Goal: Task Accomplishment & Management: Complete application form

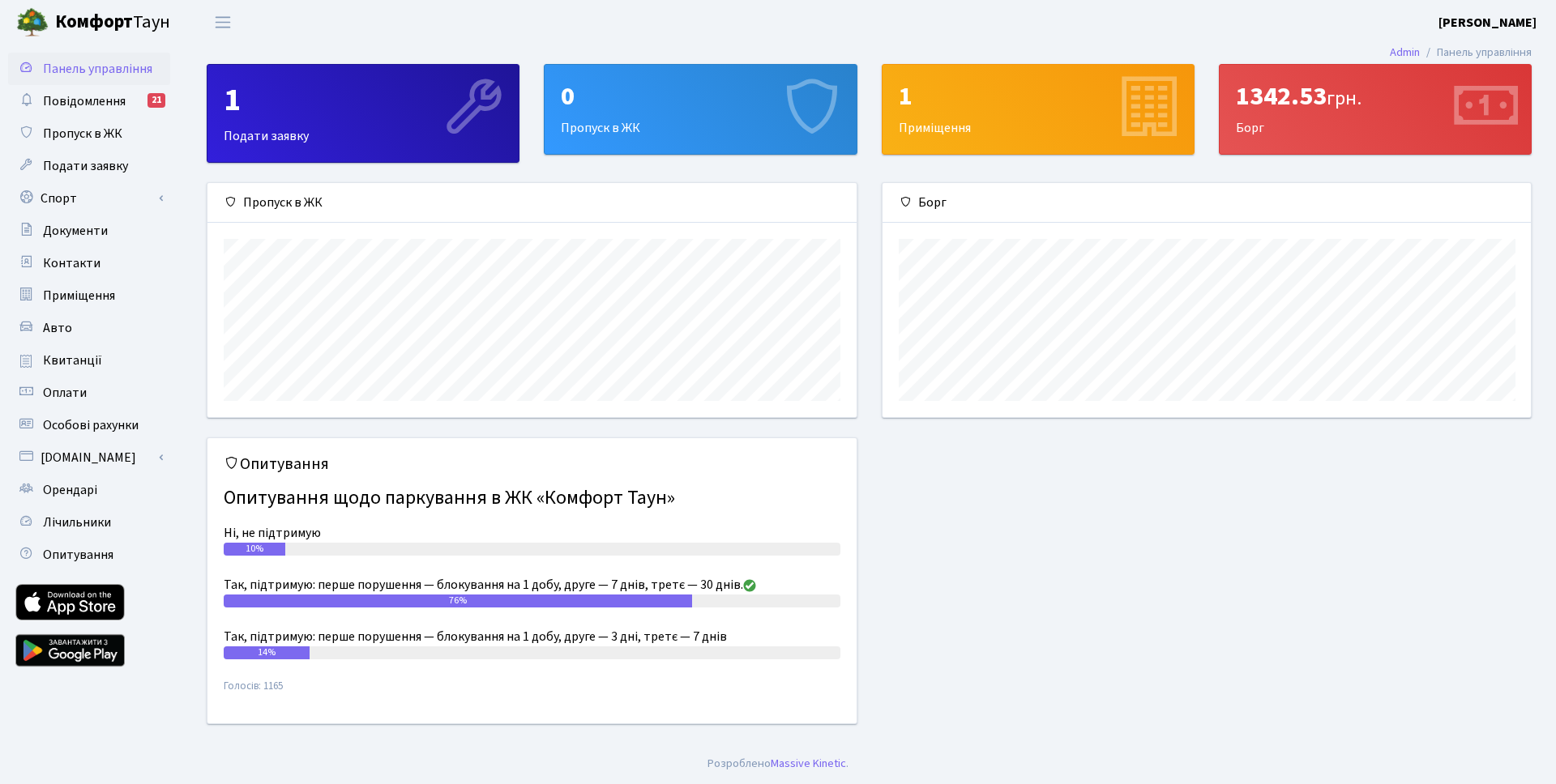
scroll to position [235, 648]
click at [687, 126] on div "0 Пропуск в ЖК" at bounding box center [700, 109] width 311 height 89
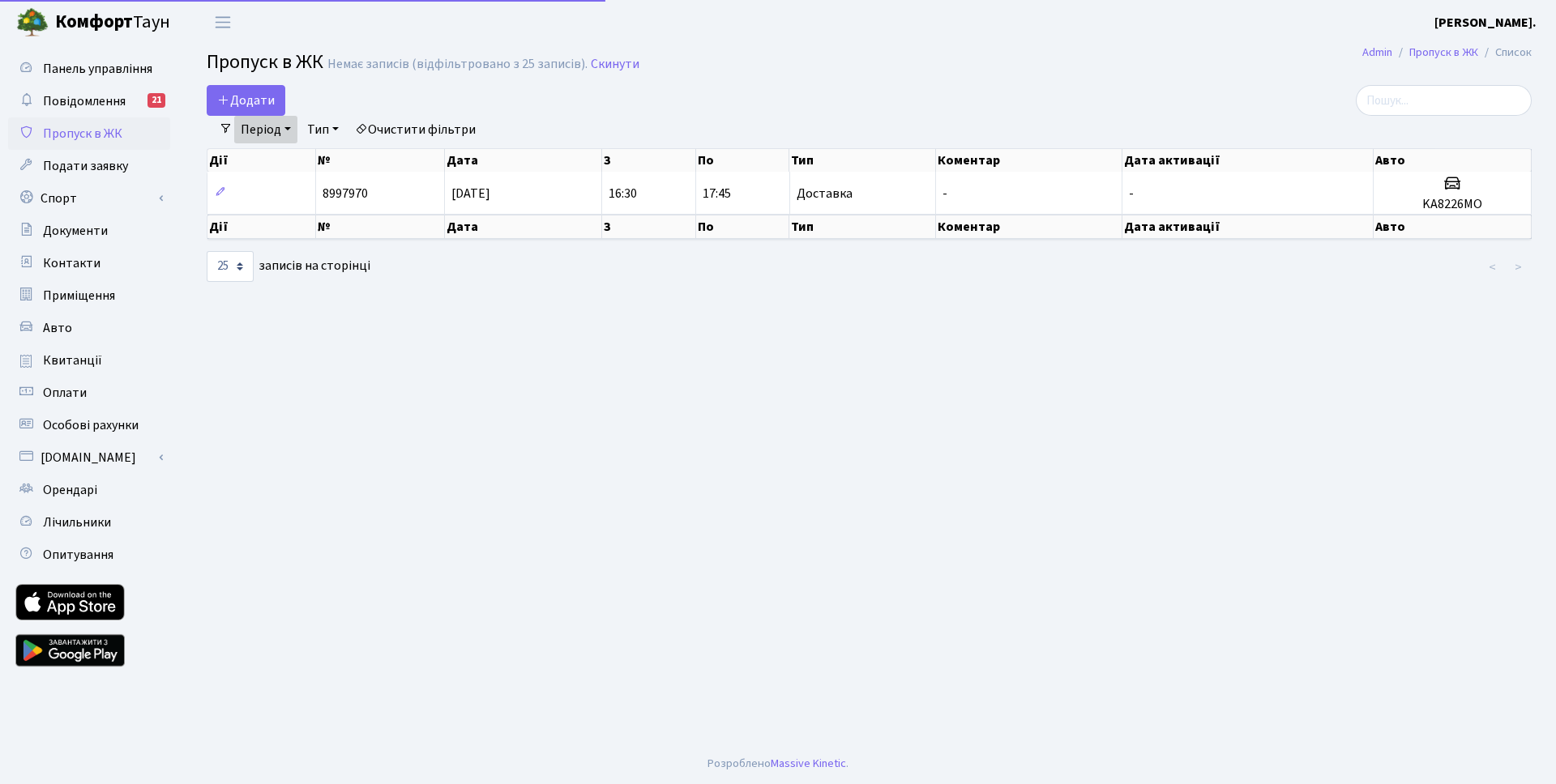
select select "25"
click at [257, 89] on link "Додати" at bounding box center [246, 101] width 79 height 31
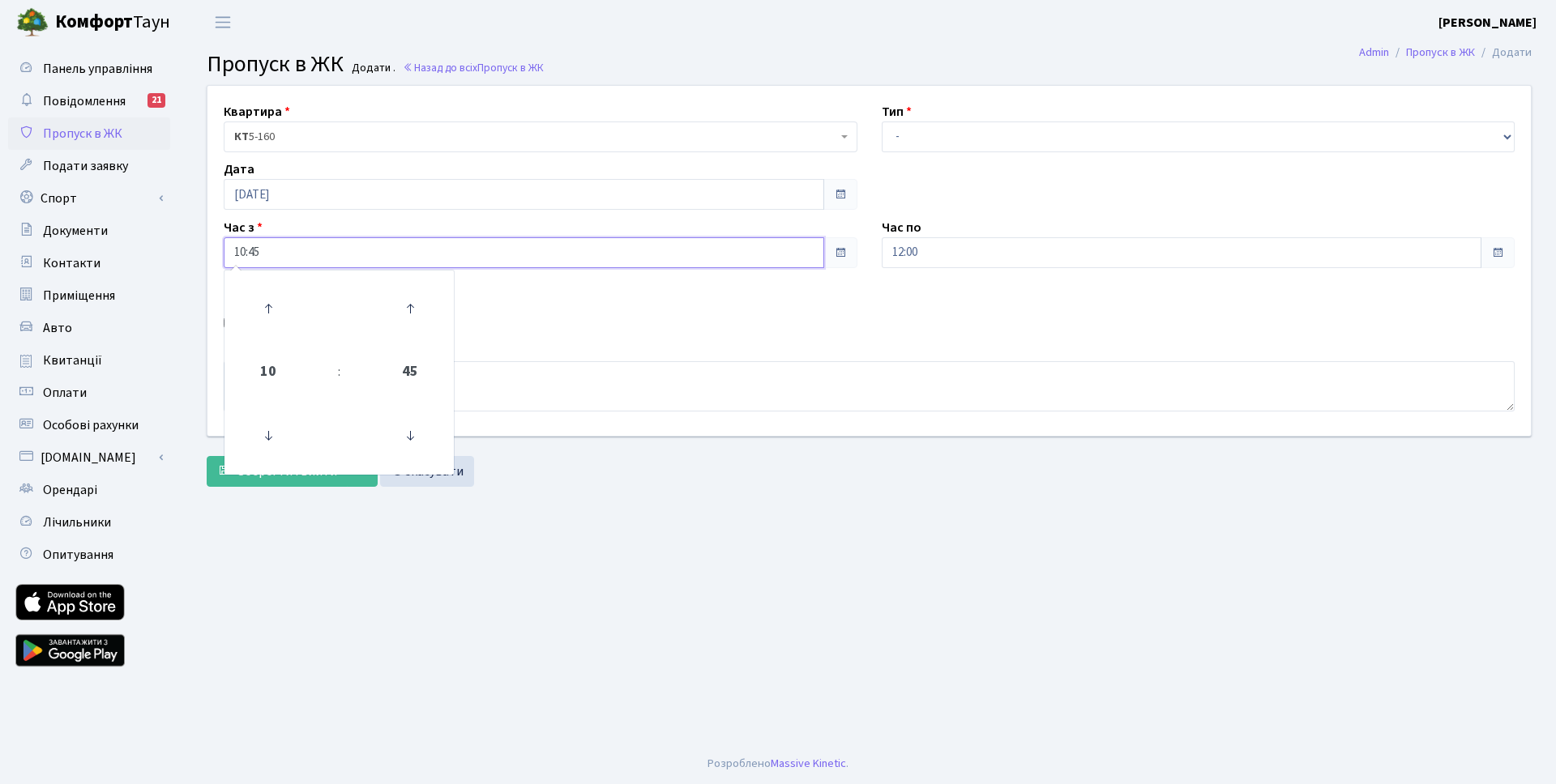
click at [700, 259] on input "10:45" at bounding box center [524, 253] width 600 height 31
click at [404, 302] on icon at bounding box center [411, 309] width 44 height 44
type input "11:00"
click at [599, 304] on div "Квартира <b>КТ</b>&nbsp;&nbsp;&nbsp;&nbsp;5-160 КТ 5-160 Тип - Доставка Таксі Г…" at bounding box center [869, 261] width 1348 height 350
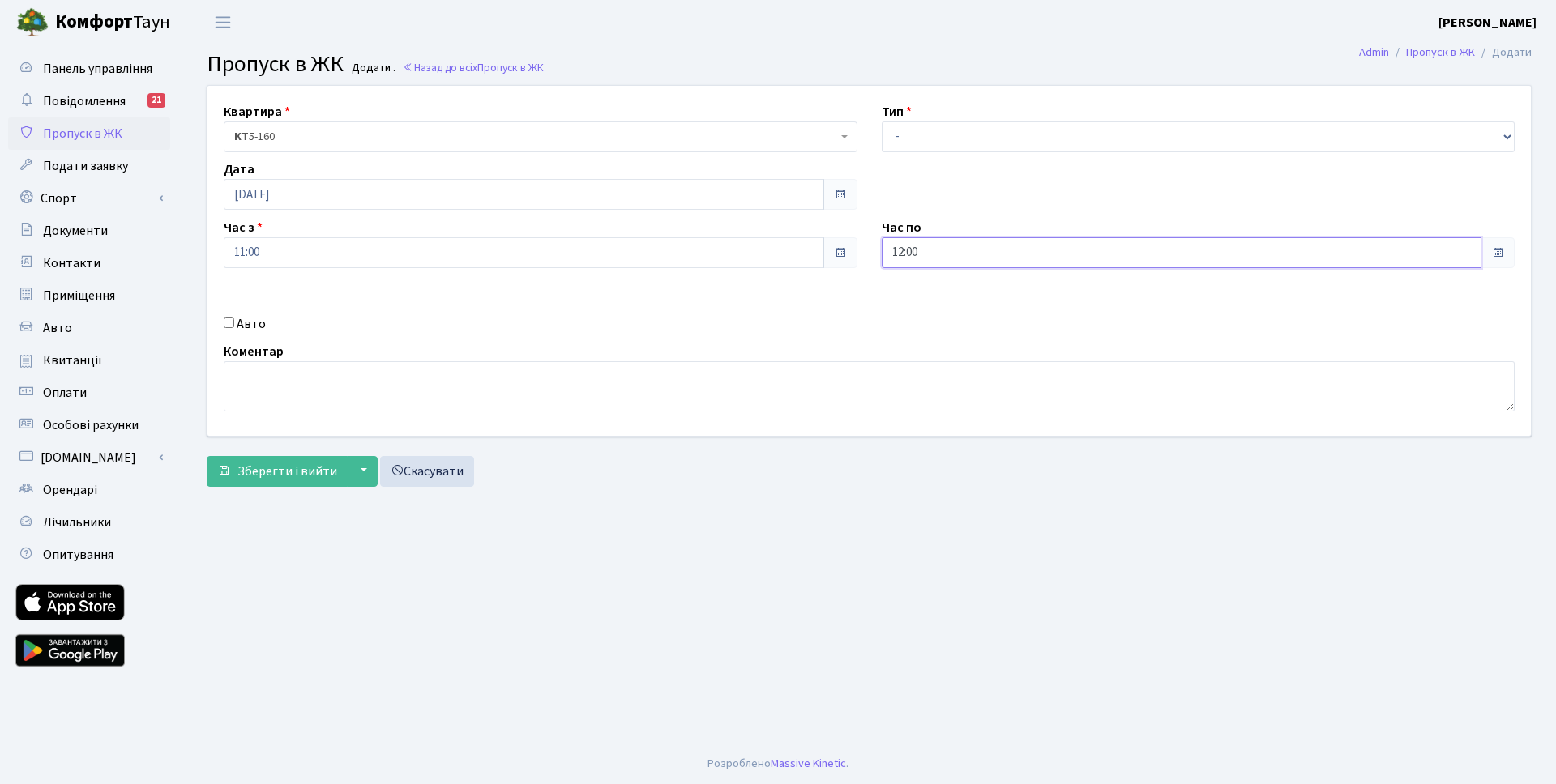
click at [1078, 252] on input "12:00" at bounding box center [1182, 253] width 600 height 31
click at [927, 318] on icon at bounding box center [927, 309] width 44 height 44
click at [928, 314] on icon at bounding box center [927, 309] width 44 height 44
type input "15:00"
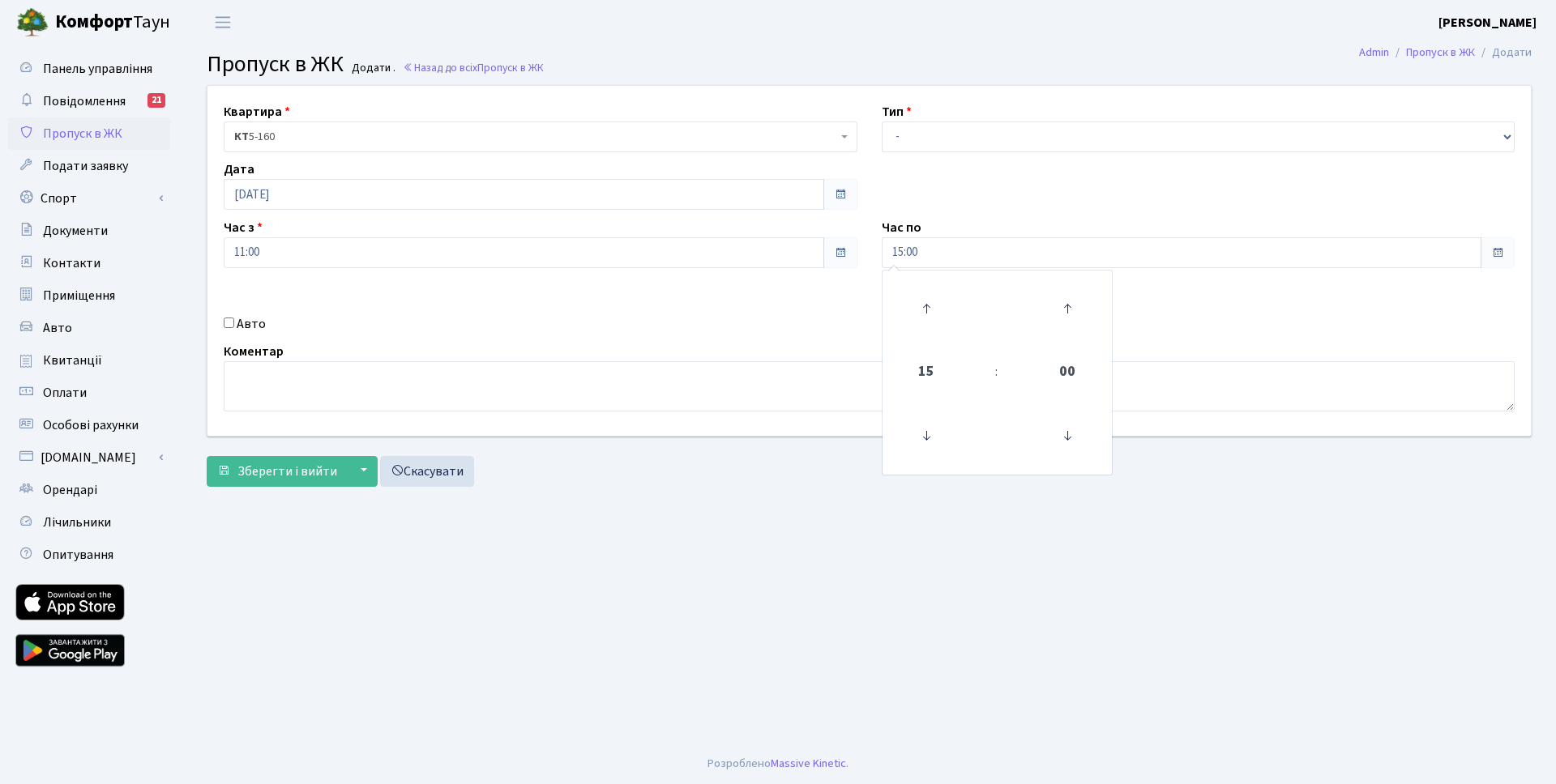
click at [832, 335] on div "Квартира <b>КТ</b>&nbsp;&nbsp;&nbsp;&nbsp;5-160 КТ 5-160 Тип - Доставка Таксі Г…" at bounding box center [869, 261] width 1348 height 350
click at [975, 138] on select "- Доставка Таксі Гості Сервіс" at bounding box center [1199, 137] width 634 height 31
select select "3"
click at [882, 122] on select "- Доставка Таксі Гості Сервіс" at bounding box center [1199, 137] width 634 height 31
click at [230, 325] on input "Авто" at bounding box center [229, 323] width 11 height 11
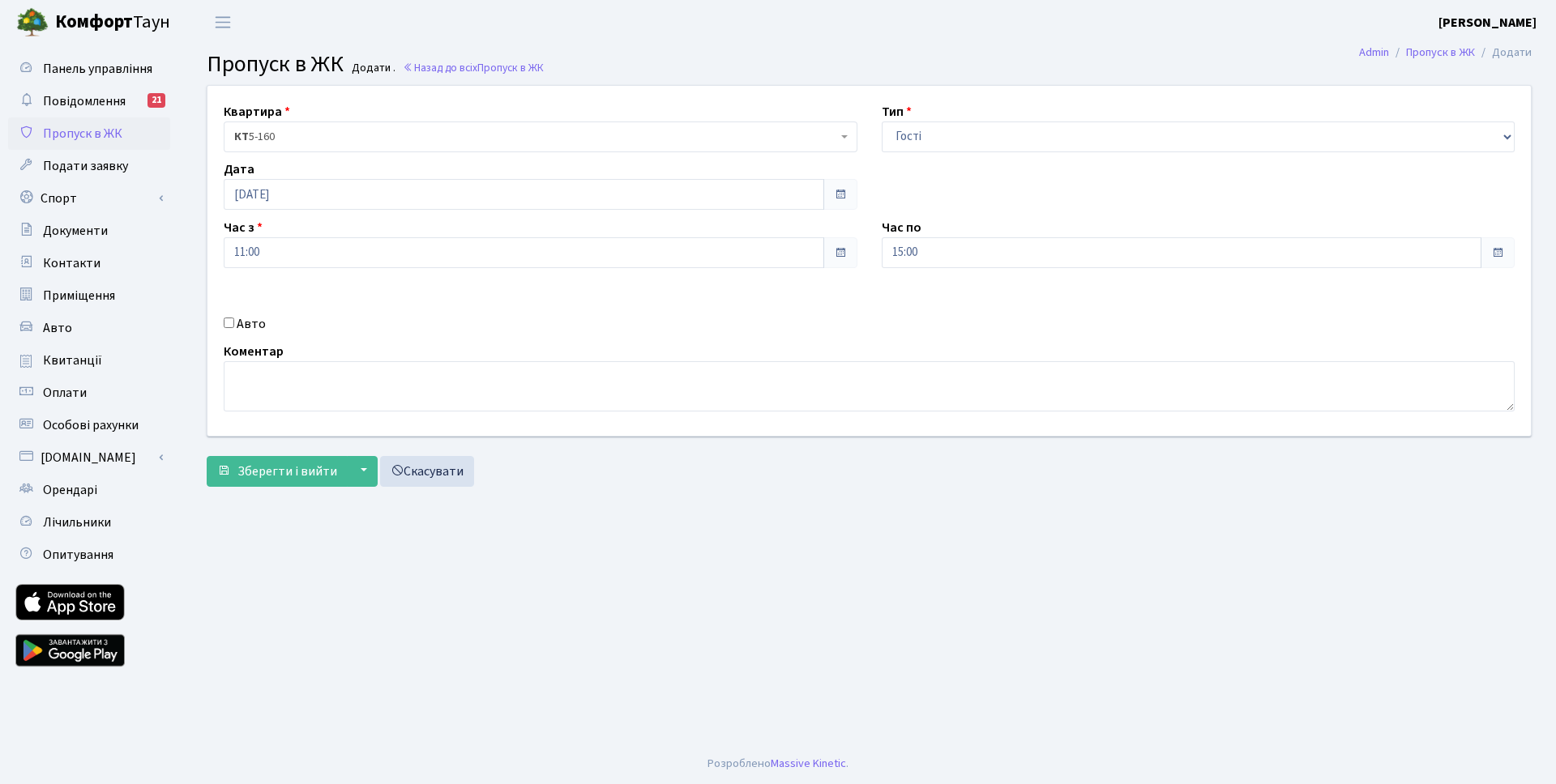
checkbox input "true"
type input "AA4294CO"
click at [272, 475] on span "Зберегти і вийти" at bounding box center [287, 471] width 100 height 18
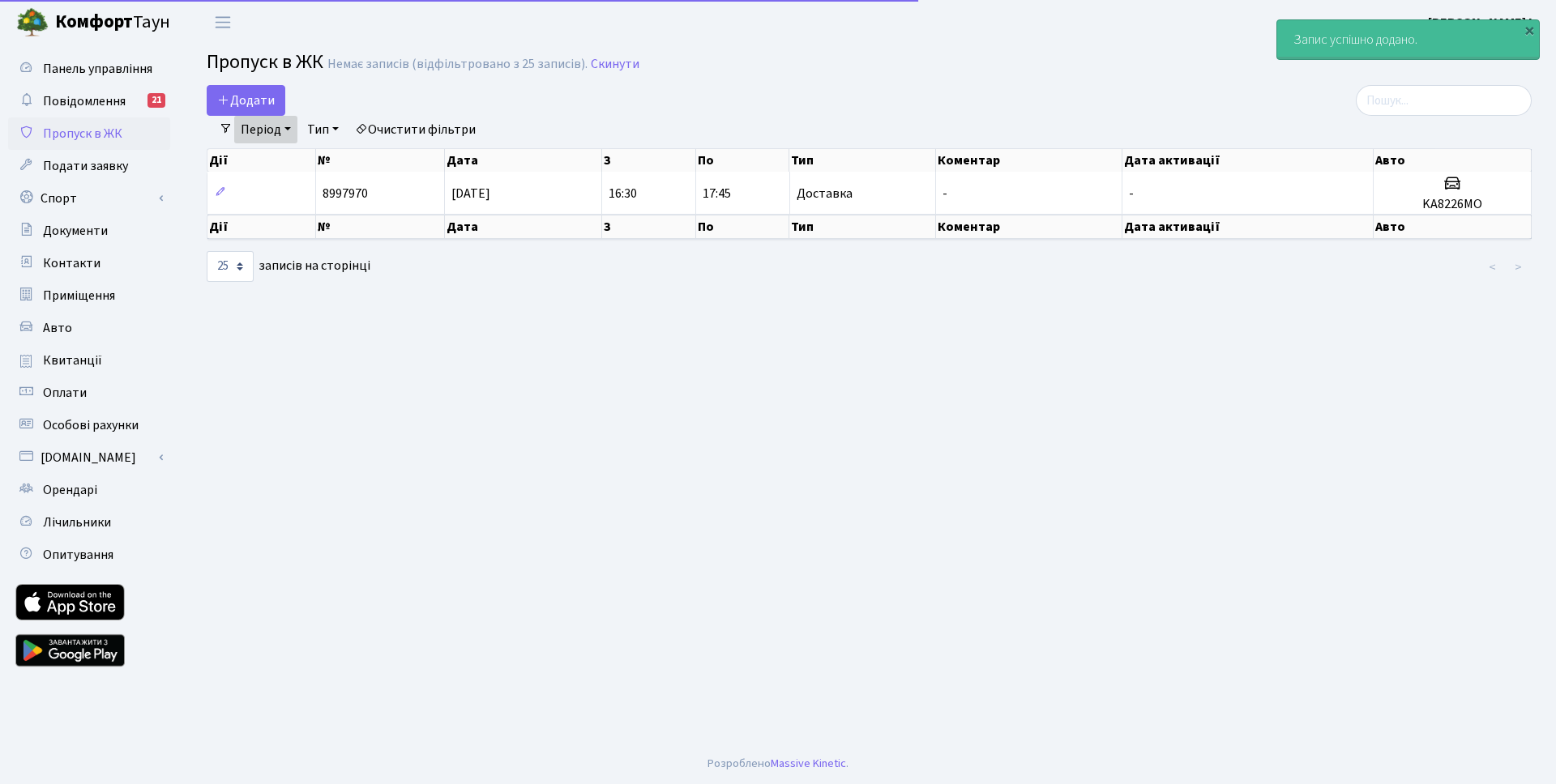
select select "25"
click at [287, 122] on link "Період" at bounding box center [266, 129] width 63 height 28
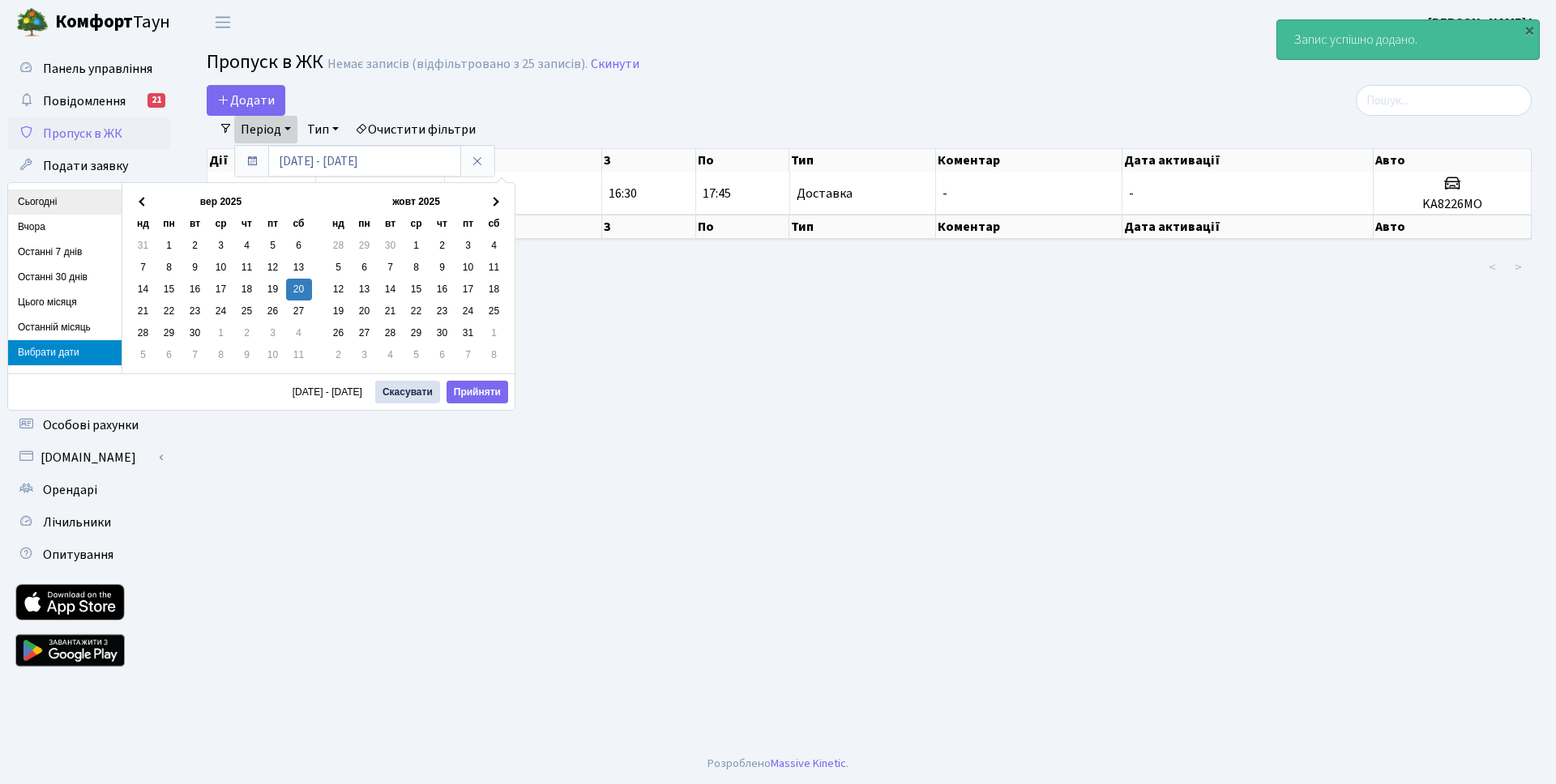
click at [44, 204] on li "Сьогодні" at bounding box center [64, 202] width 114 height 25
